Goal: Check status: Check status

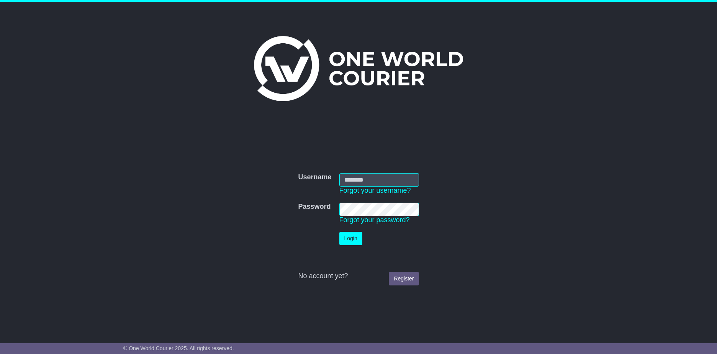
type input "**********"
click at [347, 237] on button "Login" at bounding box center [350, 238] width 23 height 13
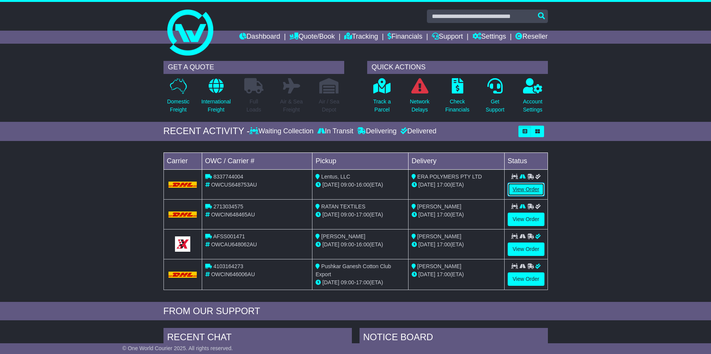
drag, startPoint x: 528, startPoint y: 187, endPoint x: 525, endPoint y: 192, distance: 5.1
click at [528, 187] on link "View Order" at bounding box center [526, 189] width 37 height 13
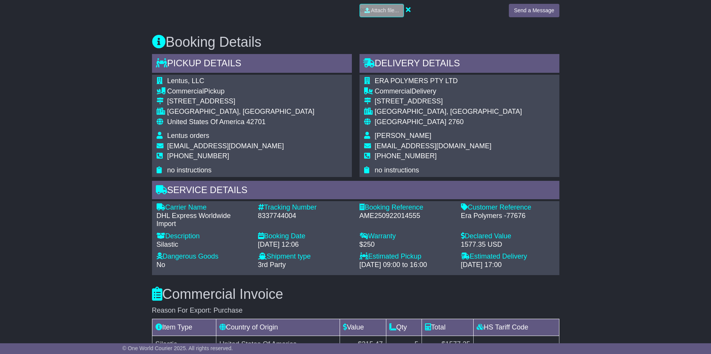
scroll to position [414, 0]
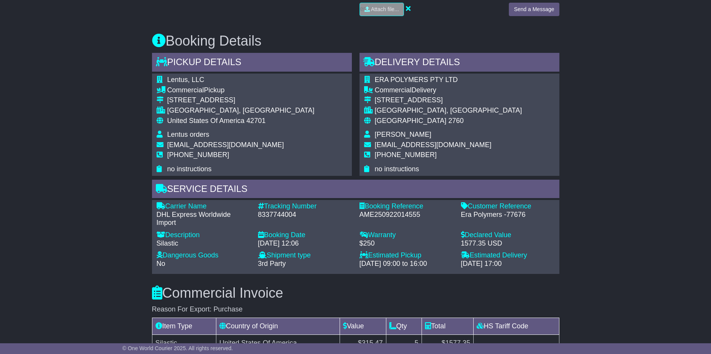
click at [312, 211] on div "8337744004" at bounding box center [305, 215] width 94 height 8
drag, startPoint x: 301, startPoint y: 205, endPoint x: 247, endPoint y: 203, distance: 54.4
click at [247, 203] on div "Carrier Name - DHL Express Worldwide Import Description - Silastic Tracking Num…" at bounding box center [356, 236] width 406 height 69
drag, startPoint x: 247, startPoint y: 203, endPoint x: 303, endPoint y: 207, distance: 56.4
click at [309, 211] on div "8337744004" at bounding box center [305, 215] width 94 height 8
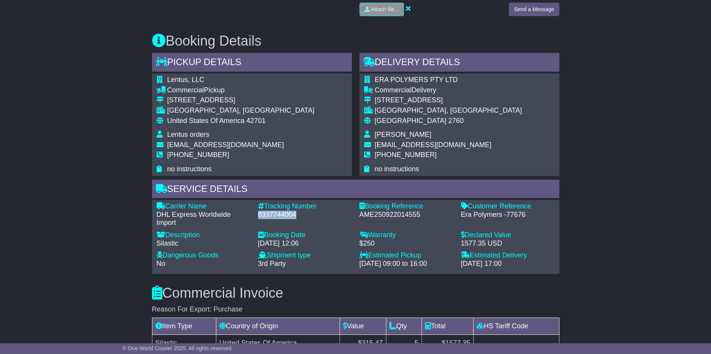
drag, startPoint x: 298, startPoint y: 204, endPoint x: 255, endPoint y: 204, distance: 42.5
click at [255, 204] on div "Tracking Number - 8337744004" at bounding box center [304, 214] width 101 height 25
copy div "8337744004"
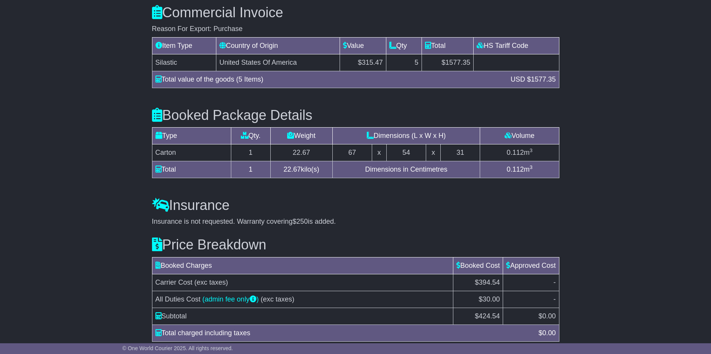
scroll to position [718, 0]
